Goal: Check status: Check status

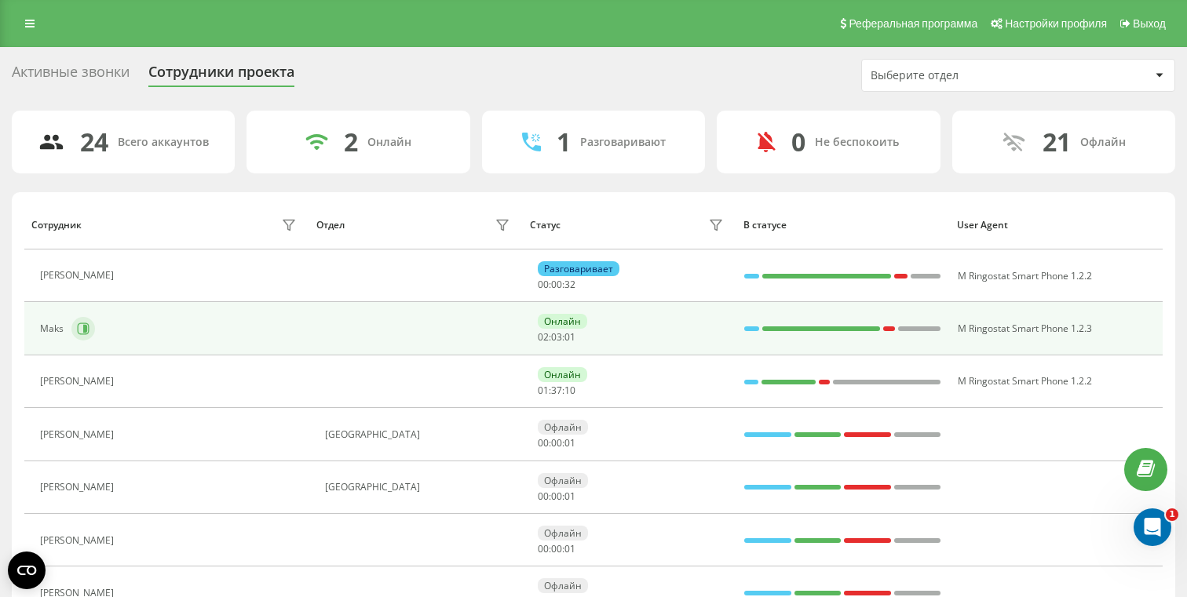
click at [82, 328] on icon at bounding box center [83, 329] width 13 height 13
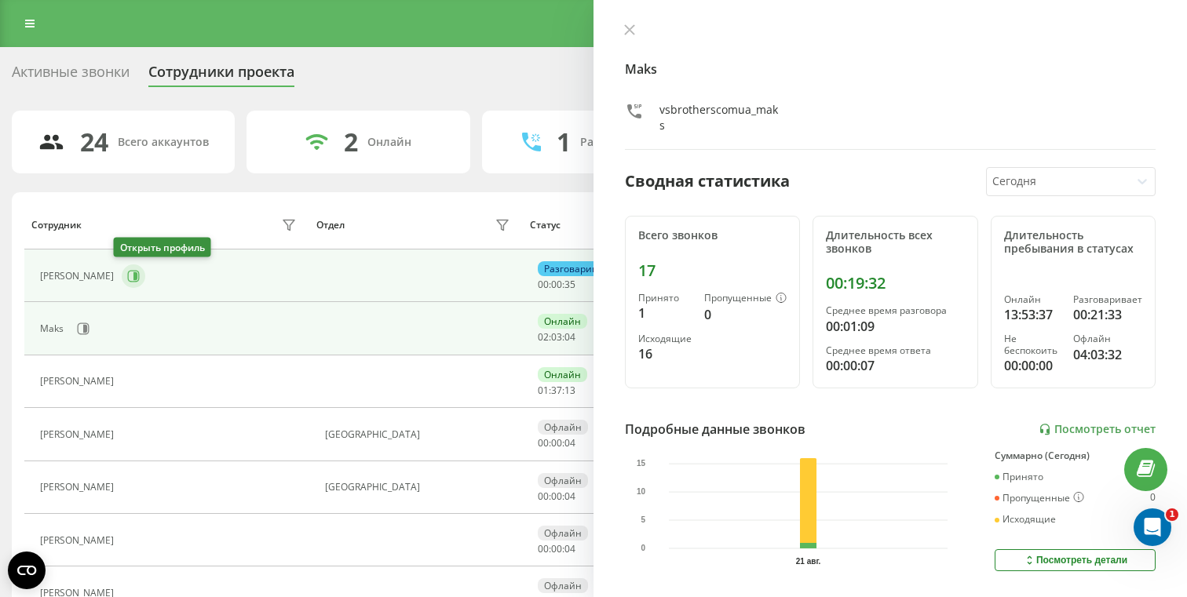
click at [122, 284] on button at bounding box center [134, 276] width 24 height 24
click at [86, 329] on icon at bounding box center [83, 329] width 13 height 13
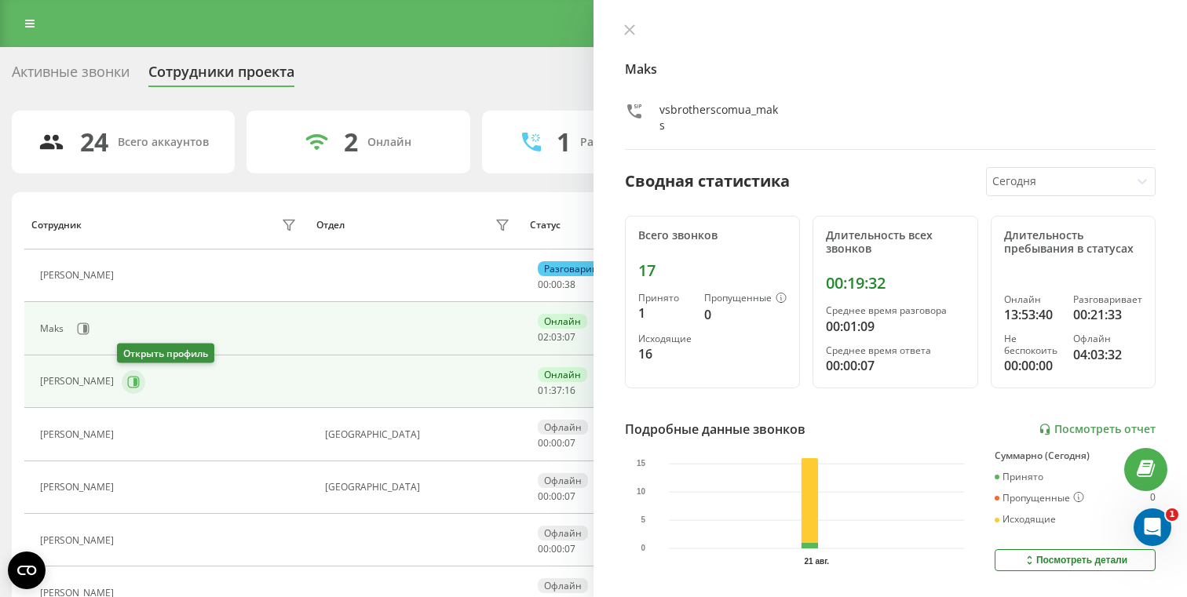
click at [127, 381] on icon at bounding box center [133, 382] width 13 height 13
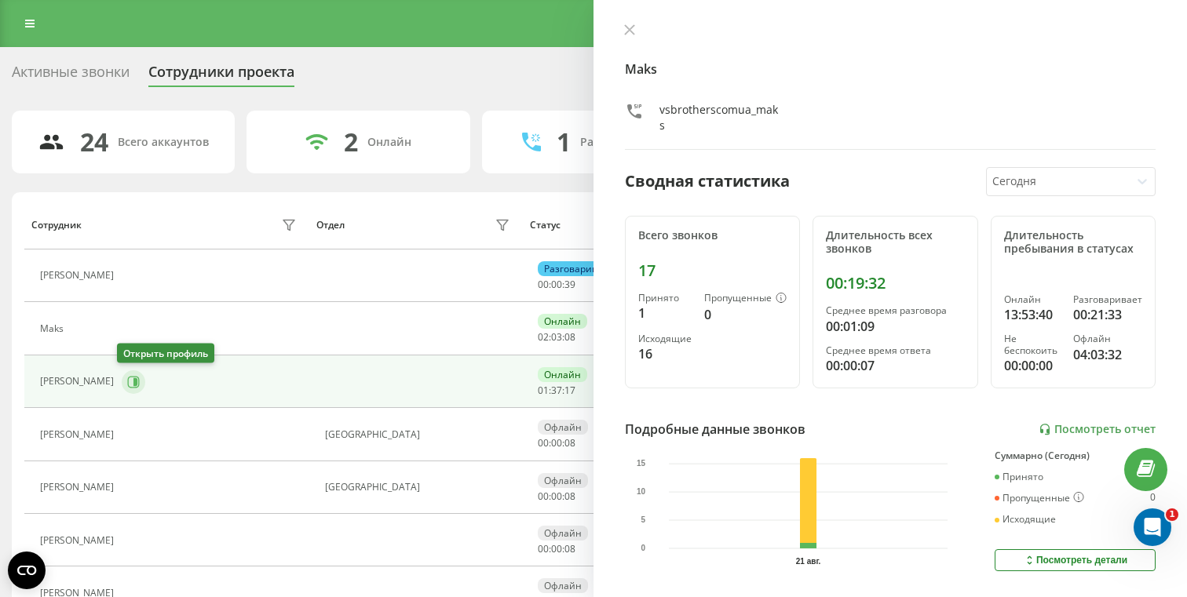
click at [127, 383] on icon at bounding box center [133, 382] width 13 height 13
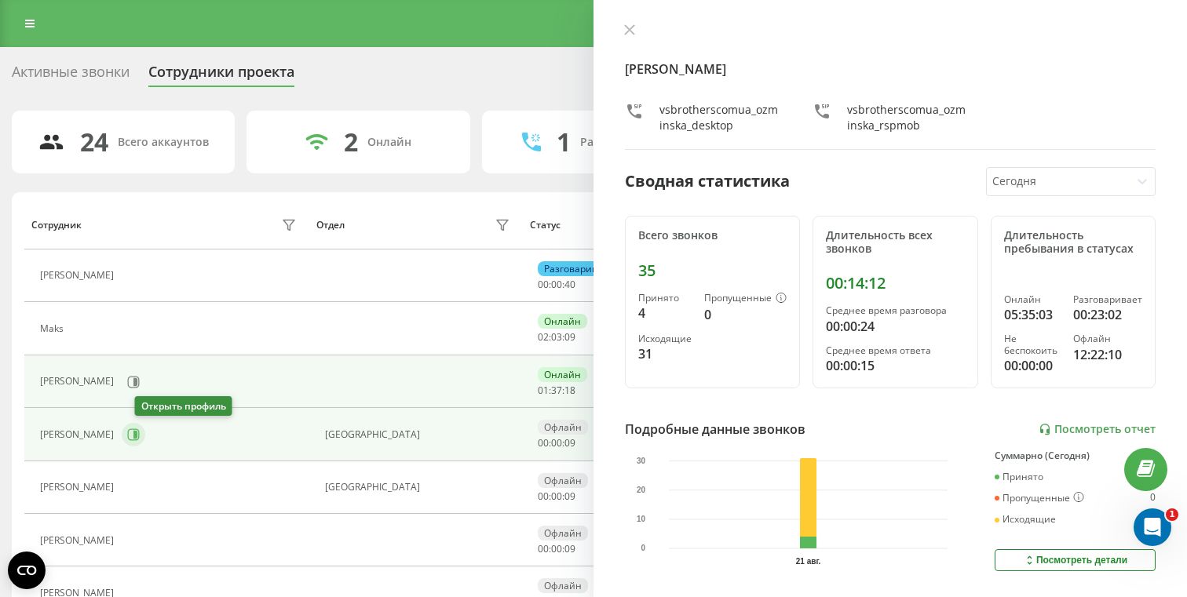
click at [140, 434] on icon at bounding box center [133, 434] width 13 height 13
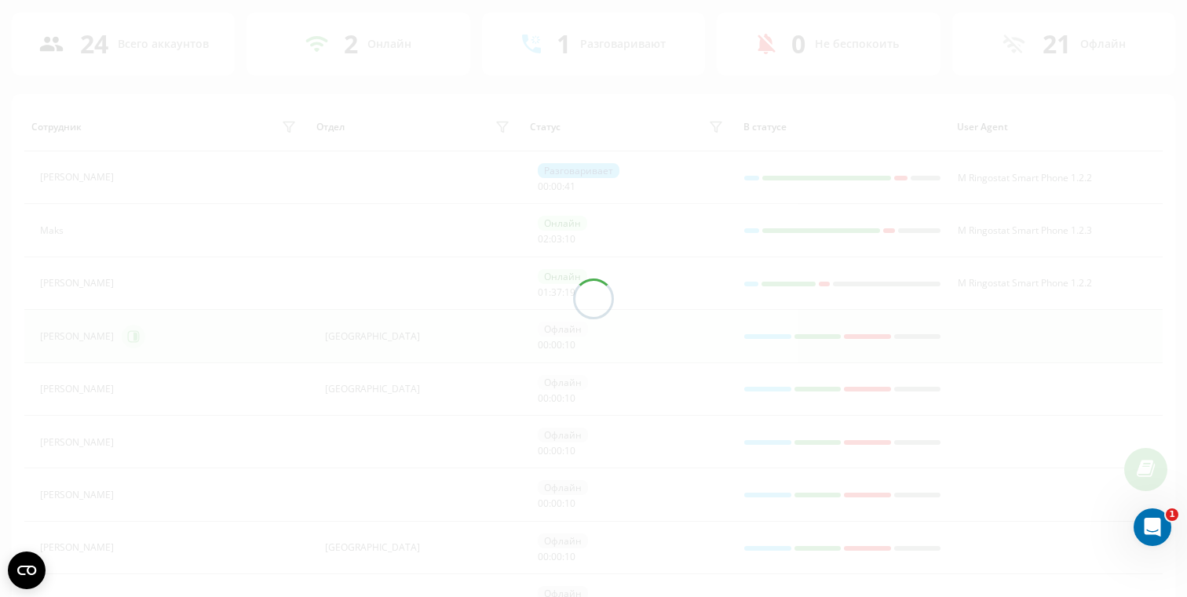
scroll to position [97, 0]
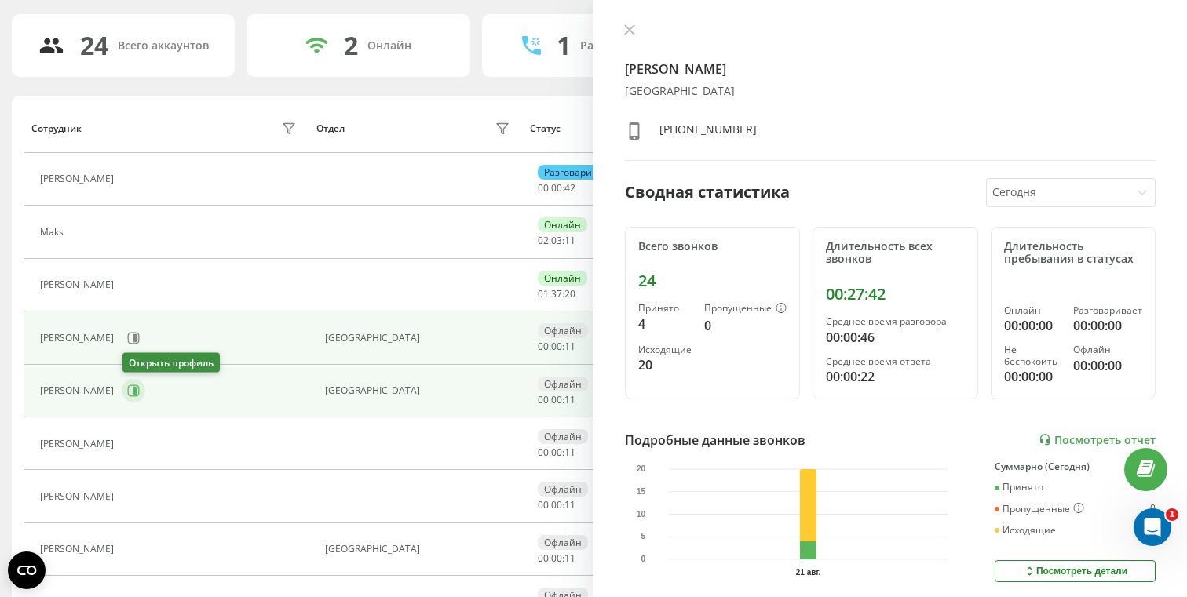
click at [141, 393] on button at bounding box center [134, 391] width 24 height 24
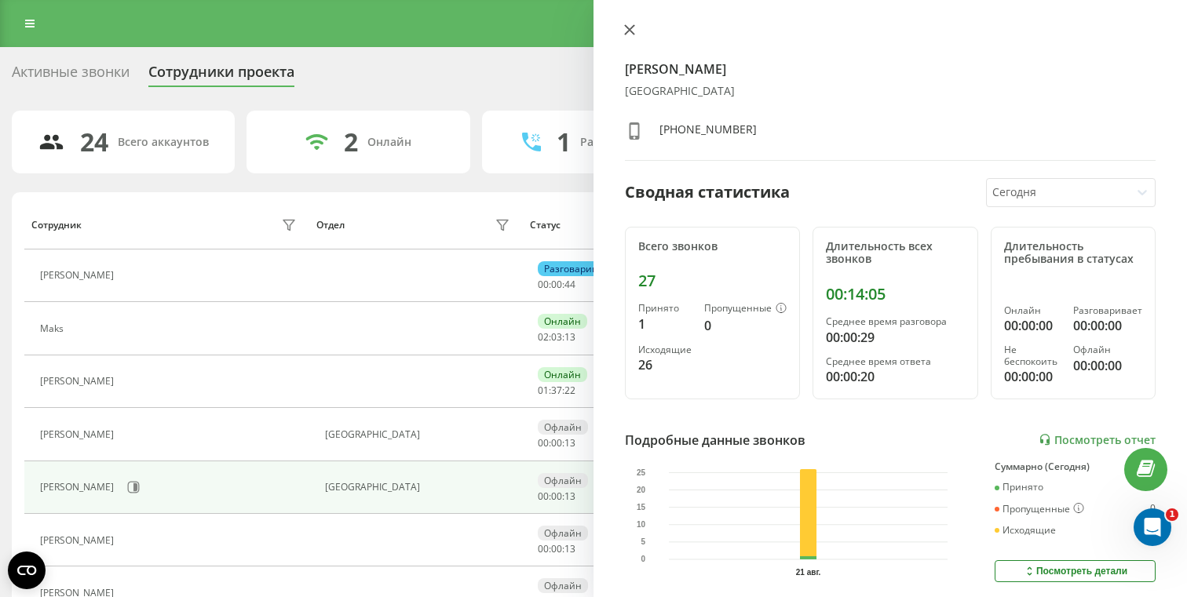
click at [629, 28] on icon at bounding box center [629, 29] width 11 height 11
